Goal: Task Accomplishment & Management: Complete application form

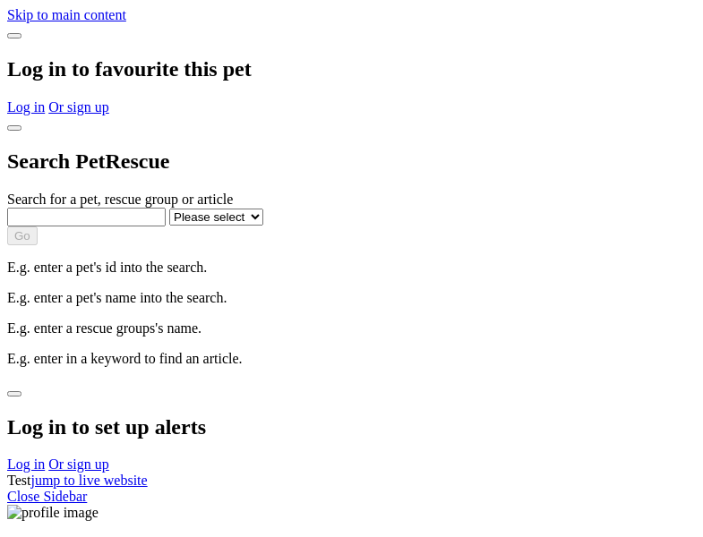
select select
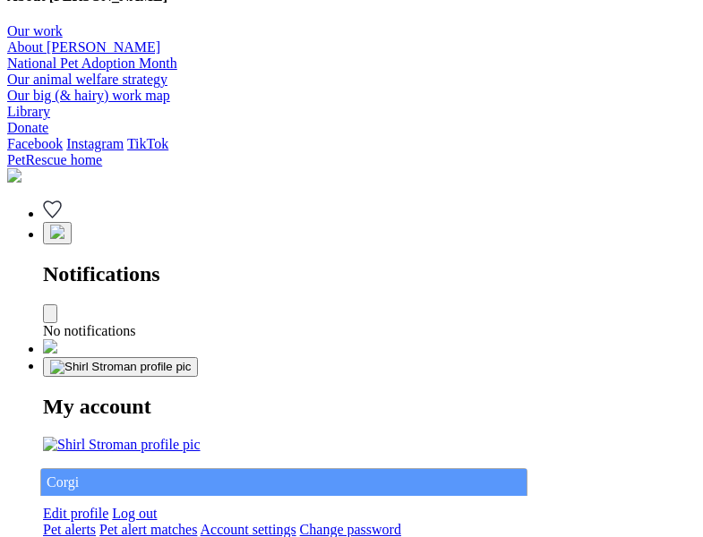
type input "Corgi"
select select "844268919"
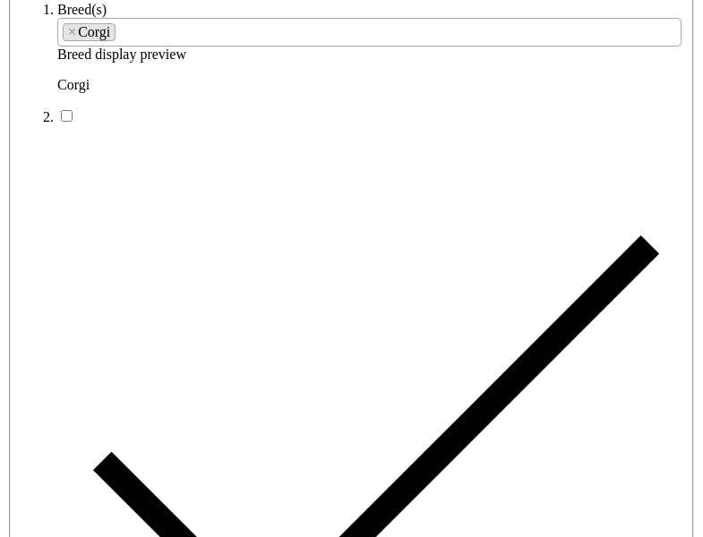
type input "Auburn North22, Western Australia, 2602"
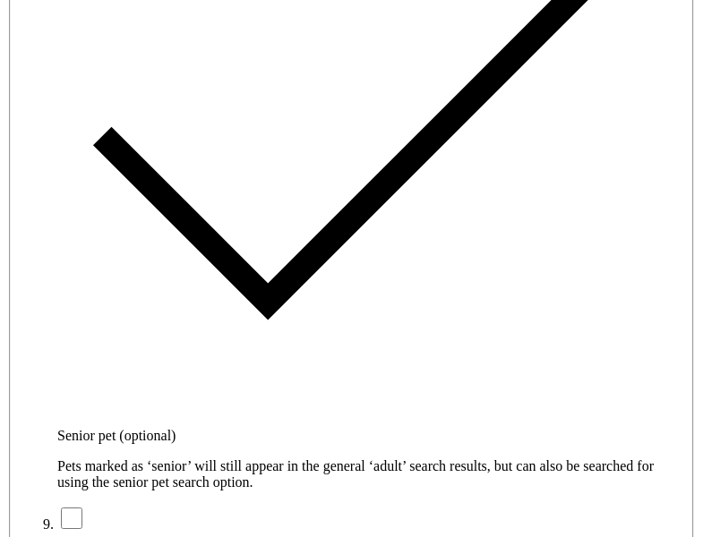
type input "14FEO934M45O193"
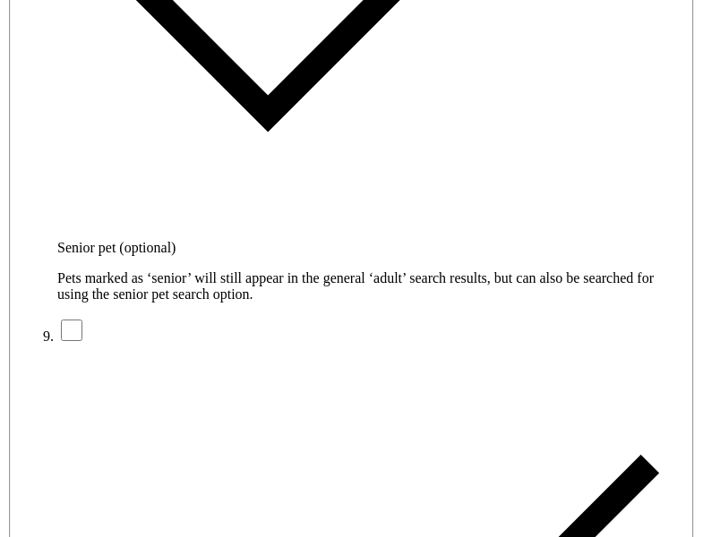
radio input "true"
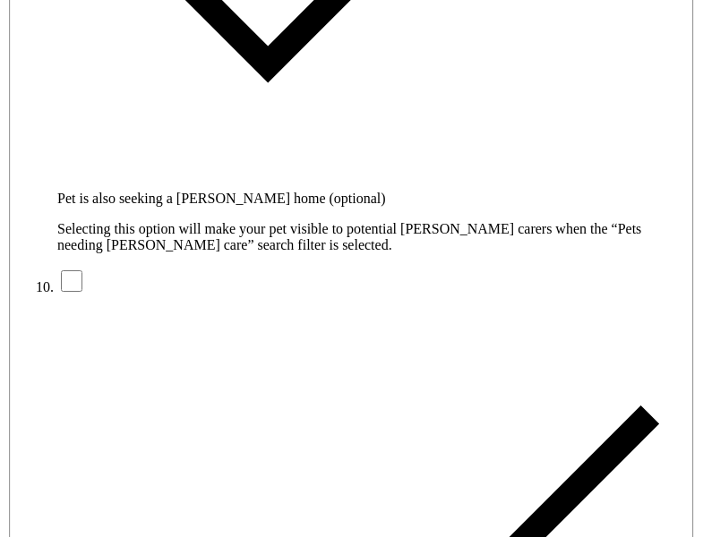
type input "Please wait..."
